Goal: Register for event/course

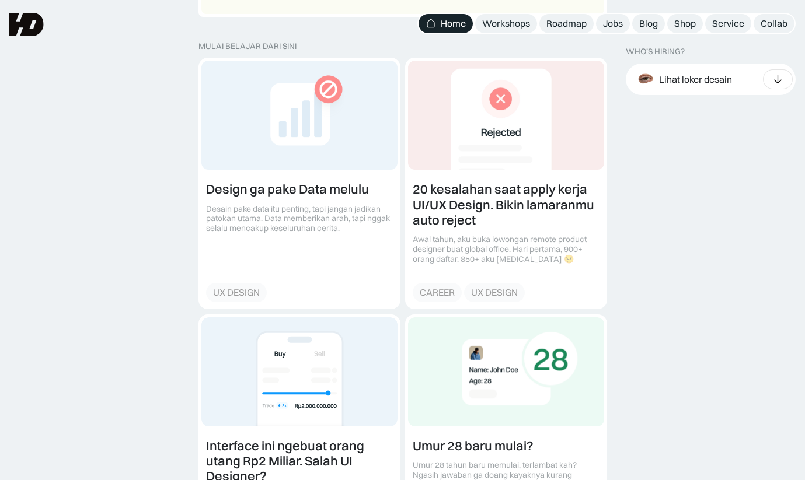
scroll to position [1277, 0]
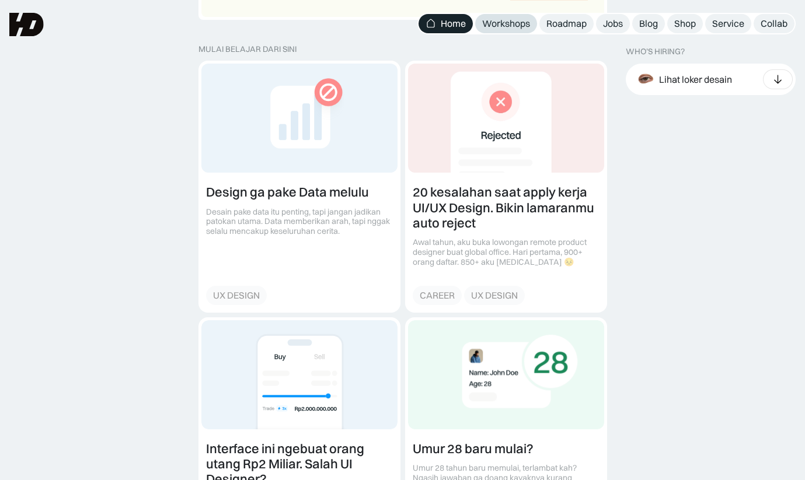
click at [521, 25] on div "Workshops" at bounding box center [506, 24] width 48 height 12
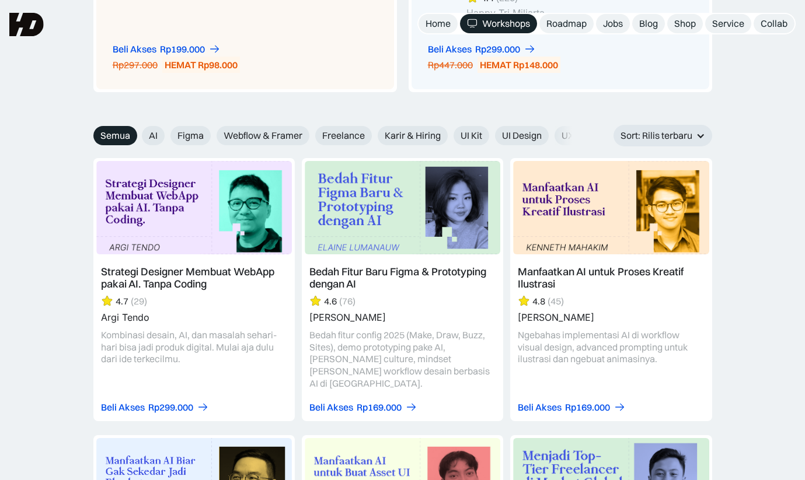
scroll to position [1247, 0]
click at [478, 130] on span "UI Kit" at bounding box center [471, 136] width 22 height 12
click at [138, 128] on input "UI Kit" at bounding box center [134, 132] width 8 height 8
radio input "true"
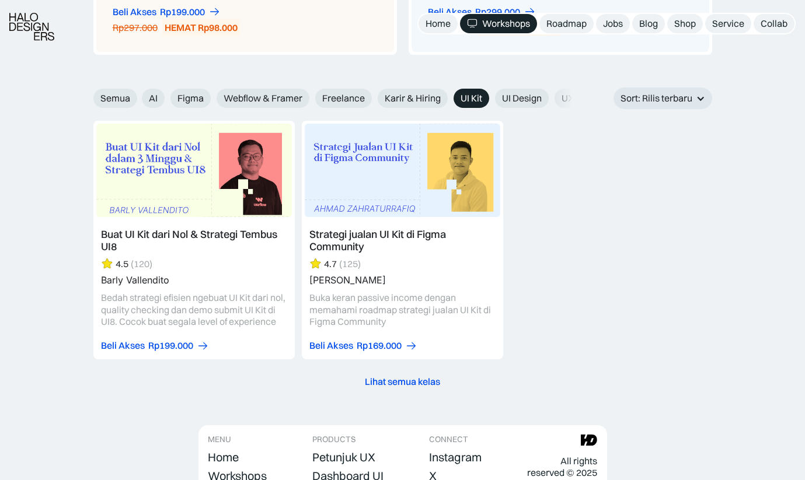
scroll to position [1289, 0]
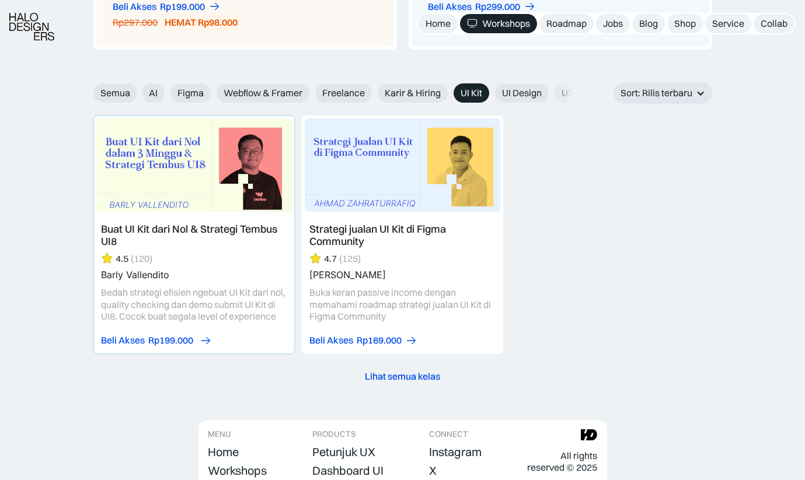
click at [190, 334] on div "Rp199.000" at bounding box center [170, 340] width 45 height 12
click at [246, 218] on link at bounding box center [193, 235] width 201 height 239
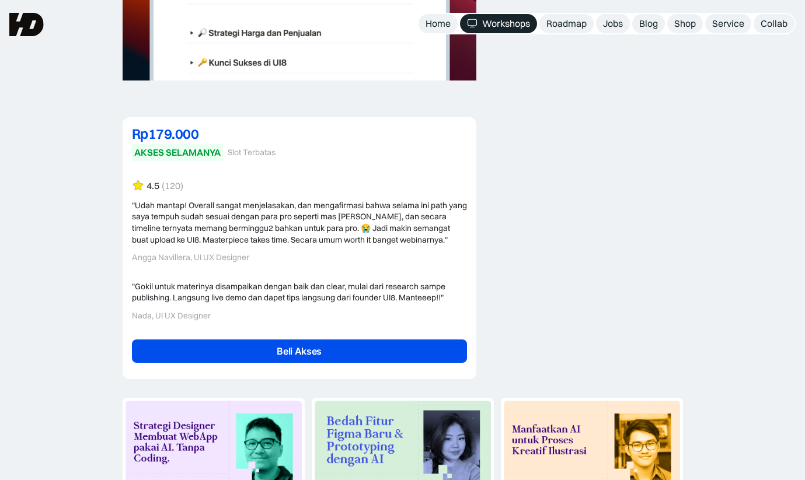
scroll to position [2699, 0]
